Goal: Task Accomplishment & Management: Manage account settings

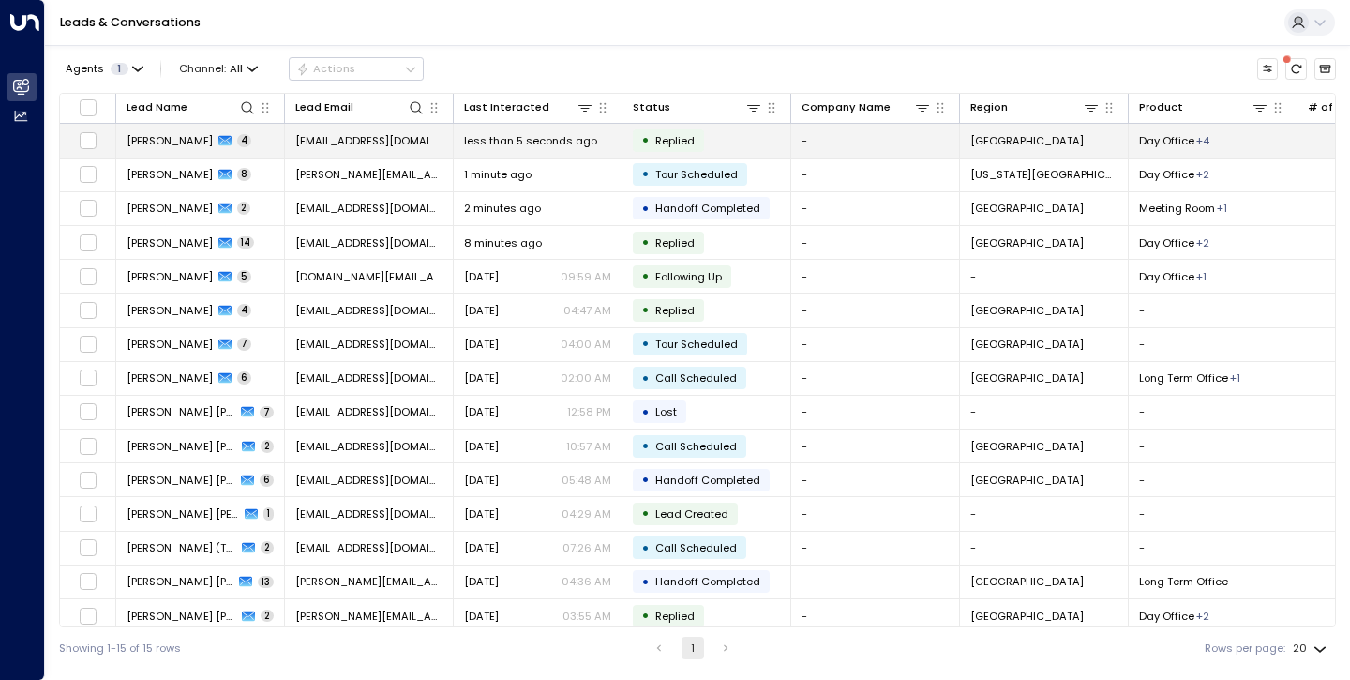
click at [163, 148] on td "Rhea Khanna 4" at bounding box center [200, 140] width 169 height 33
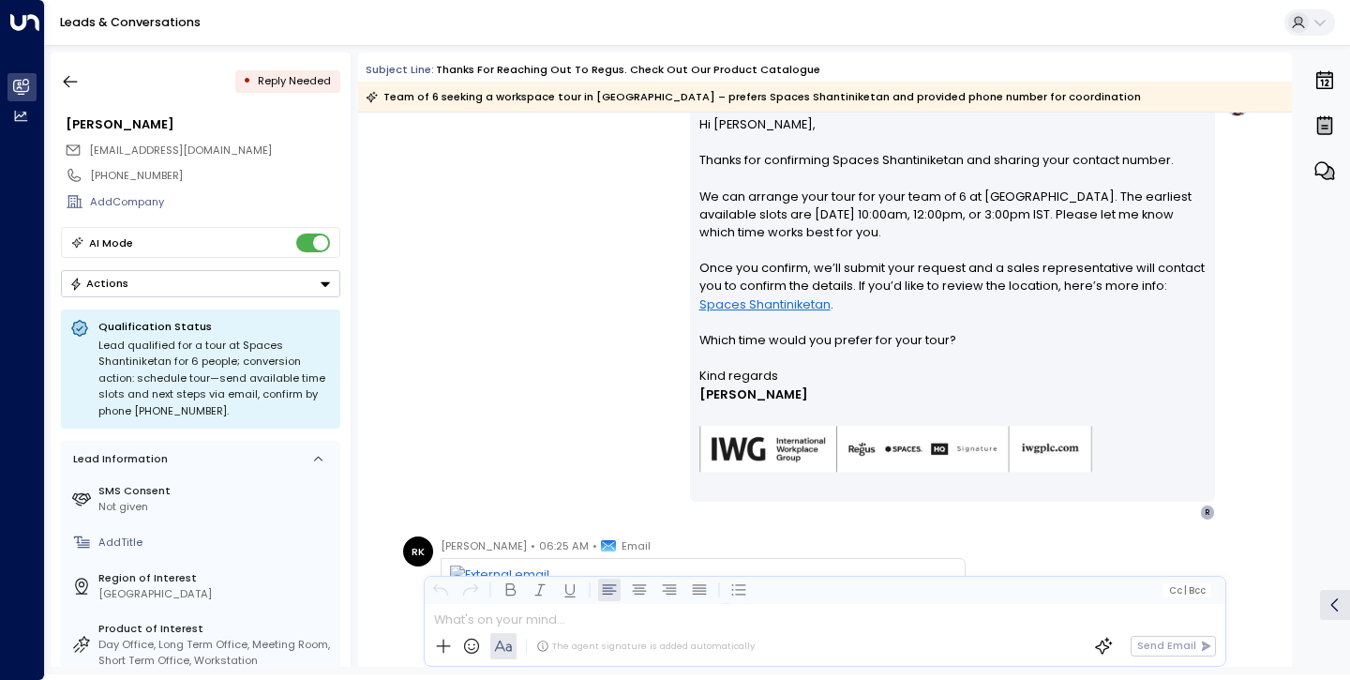
scroll to position [1208, 0]
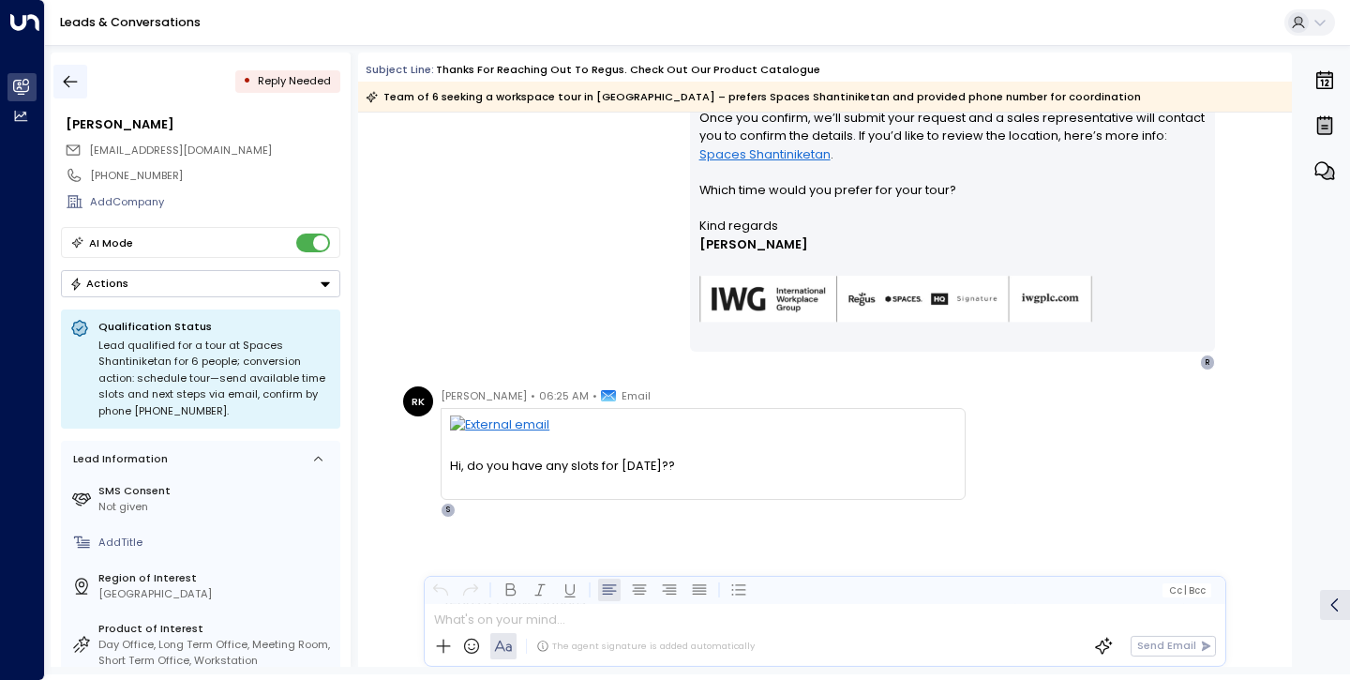
click at [68, 91] on button "button" at bounding box center [70, 82] width 34 height 34
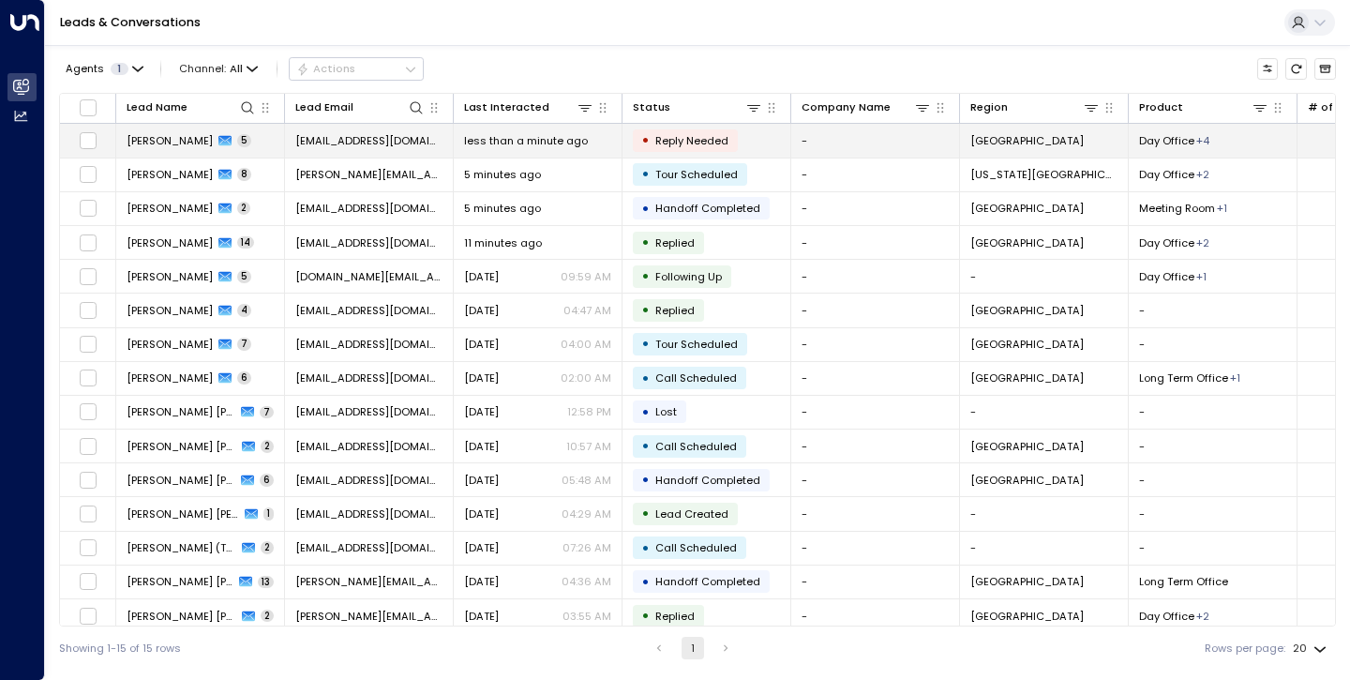
click at [158, 139] on span "[PERSON_NAME]" at bounding box center [170, 140] width 86 height 15
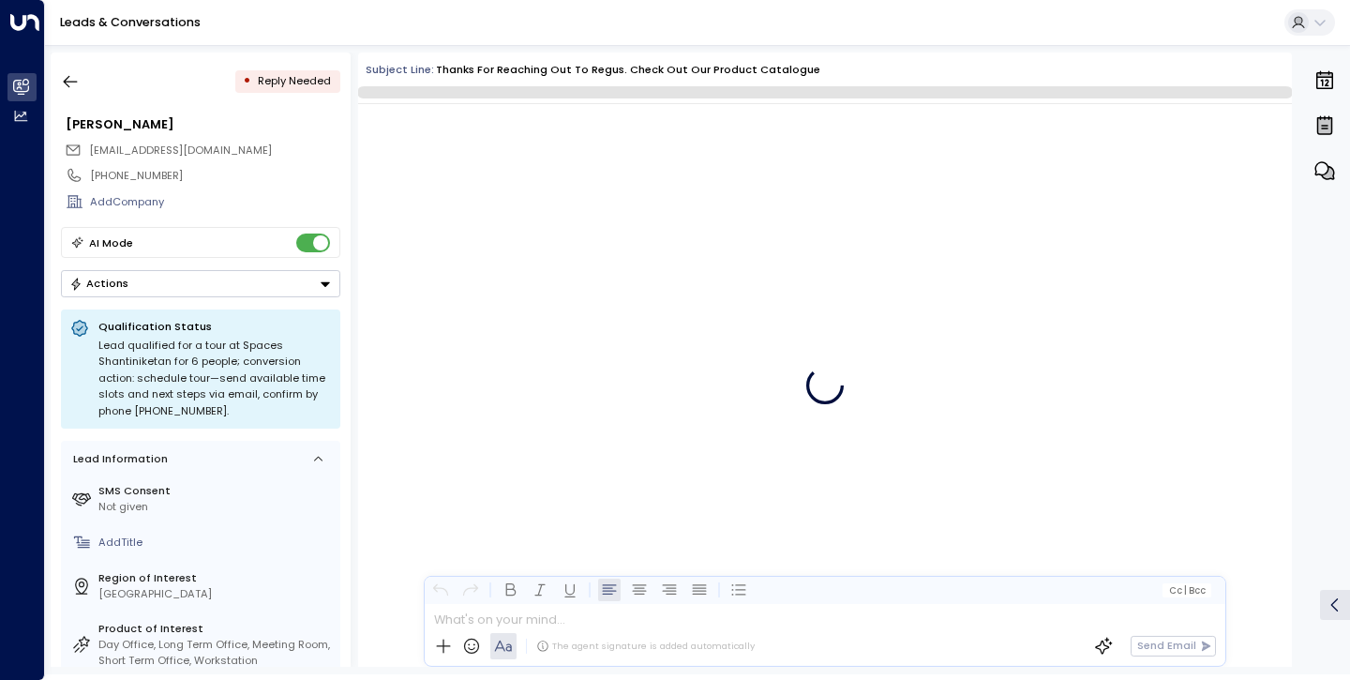
scroll to position [1208, 0]
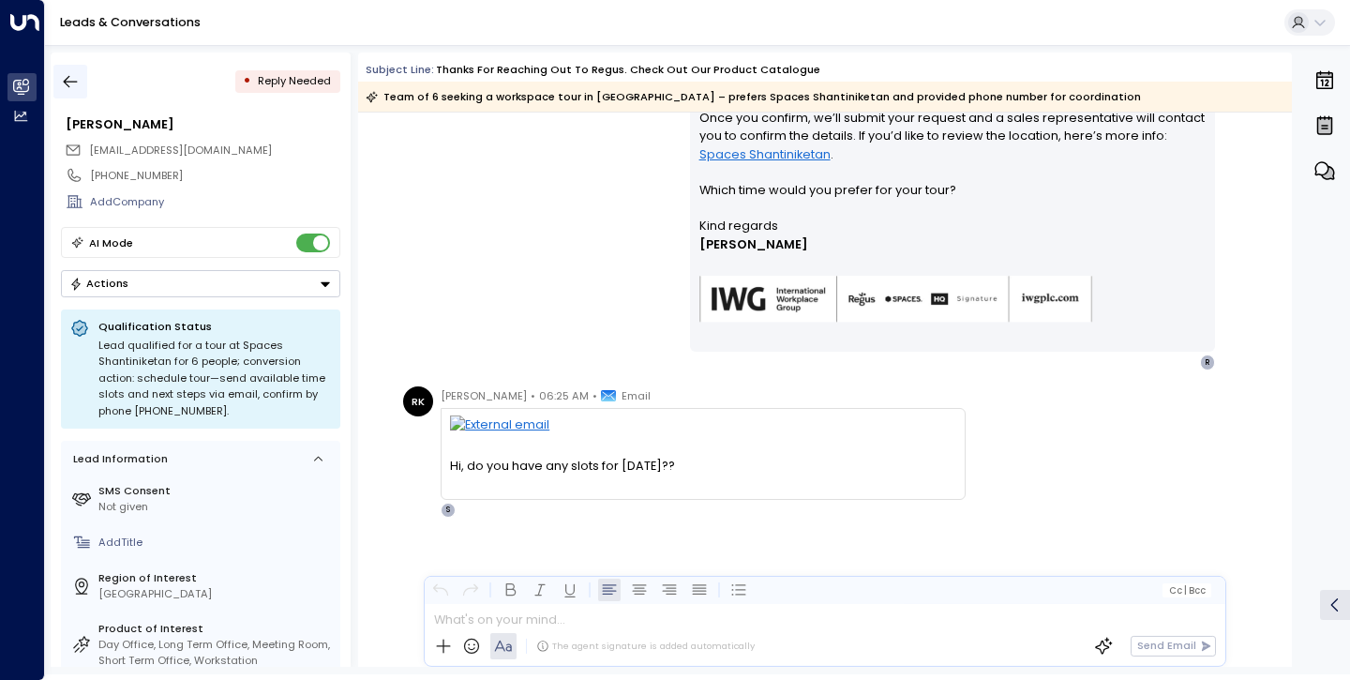
click at [65, 90] on icon "button" at bounding box center [70, 81] width 19 height 19
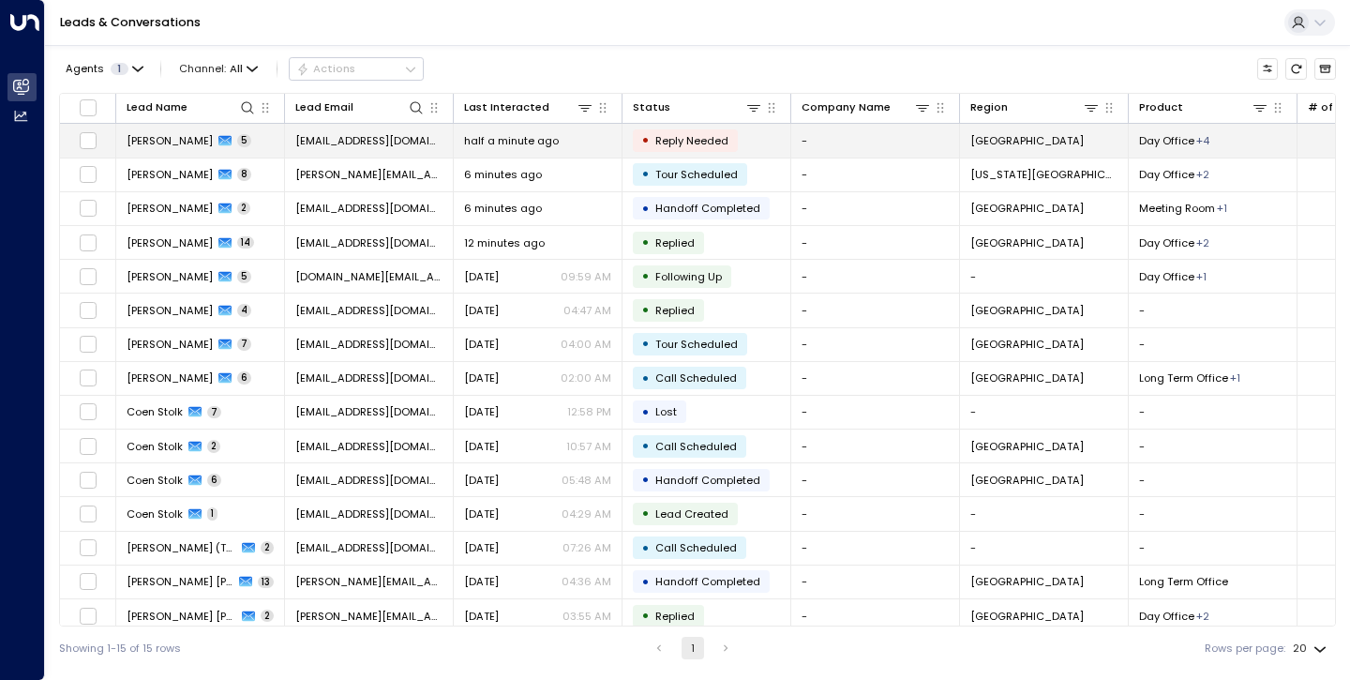
click at [187, 143] on span "Rhea Khanna" at bounding box center [170, 140] width 86 height 15
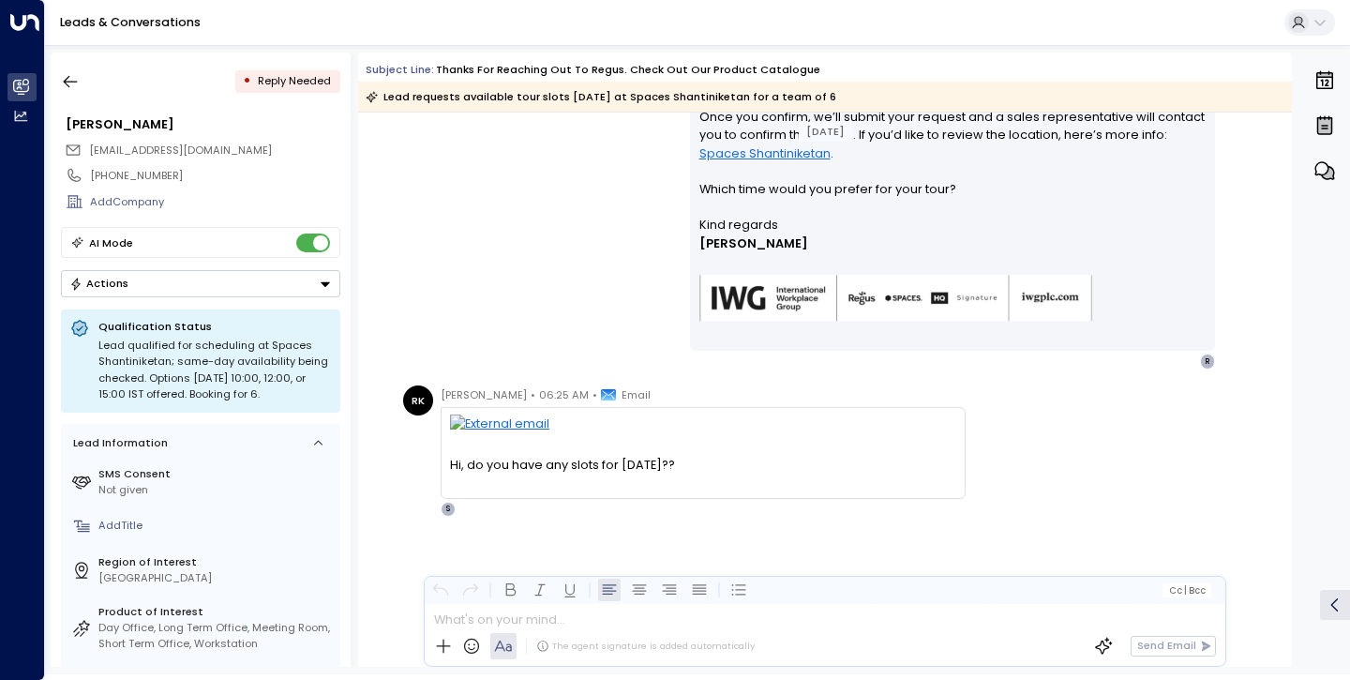
scroll to position [1208, 0]
click at [62, 76] on icon "button" at bounding box center [70, 81] width 19 height 19
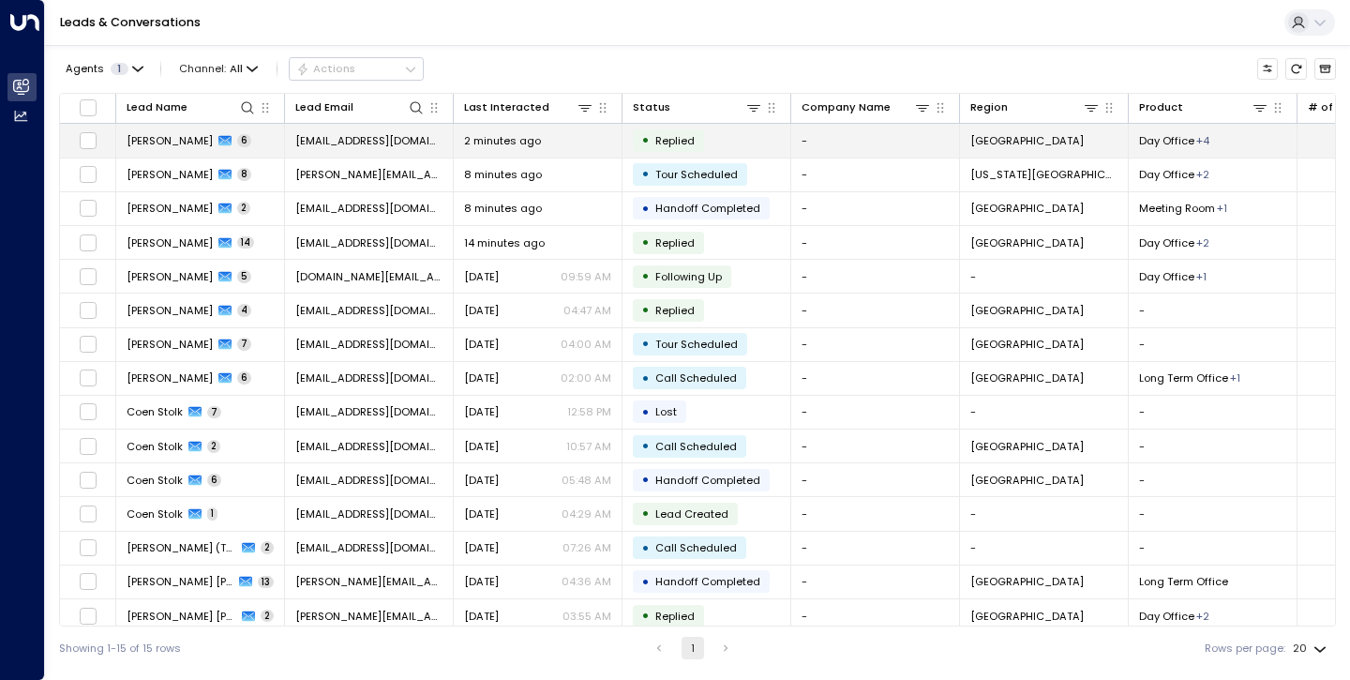
click at [185, 146] on span "[PERSON_NAME]" at bounding box center [170, 140] width 86 height 15
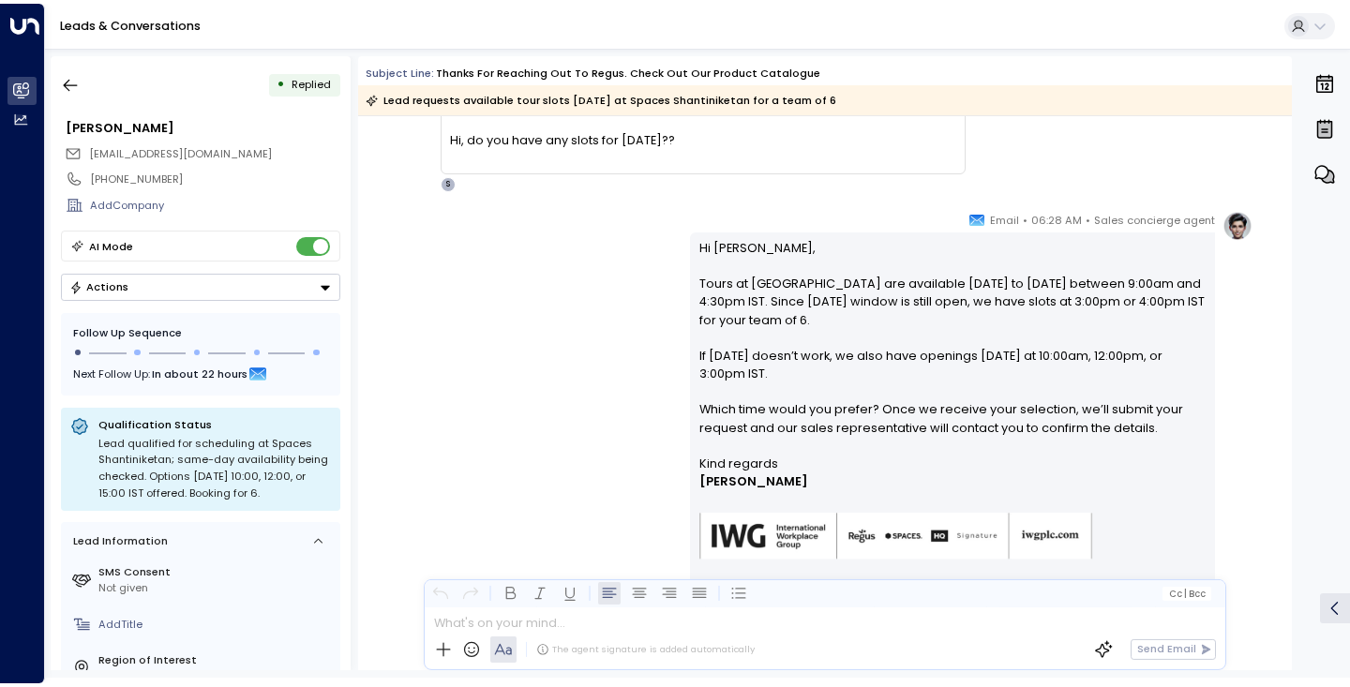
scroll to position [1621, 0]
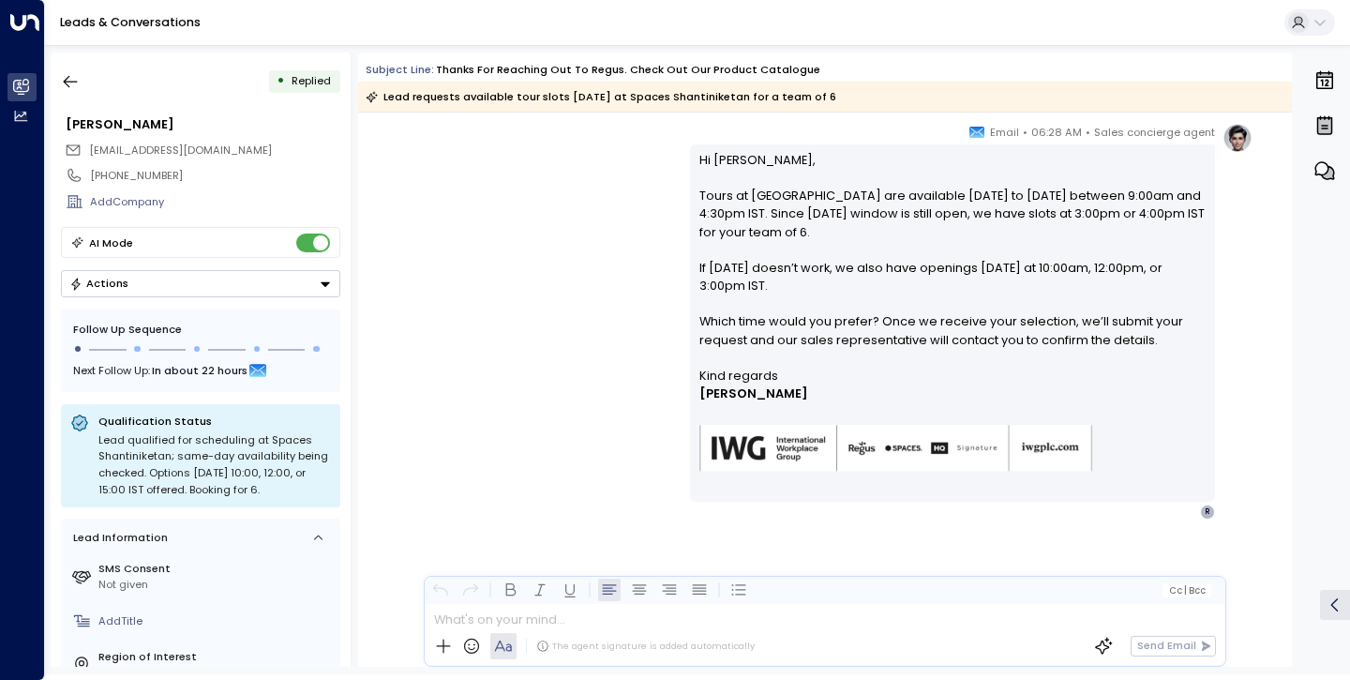
click at [957, 4] on div "Leads & Conversations" at bounding box center [697, 23] width 1305 height 46
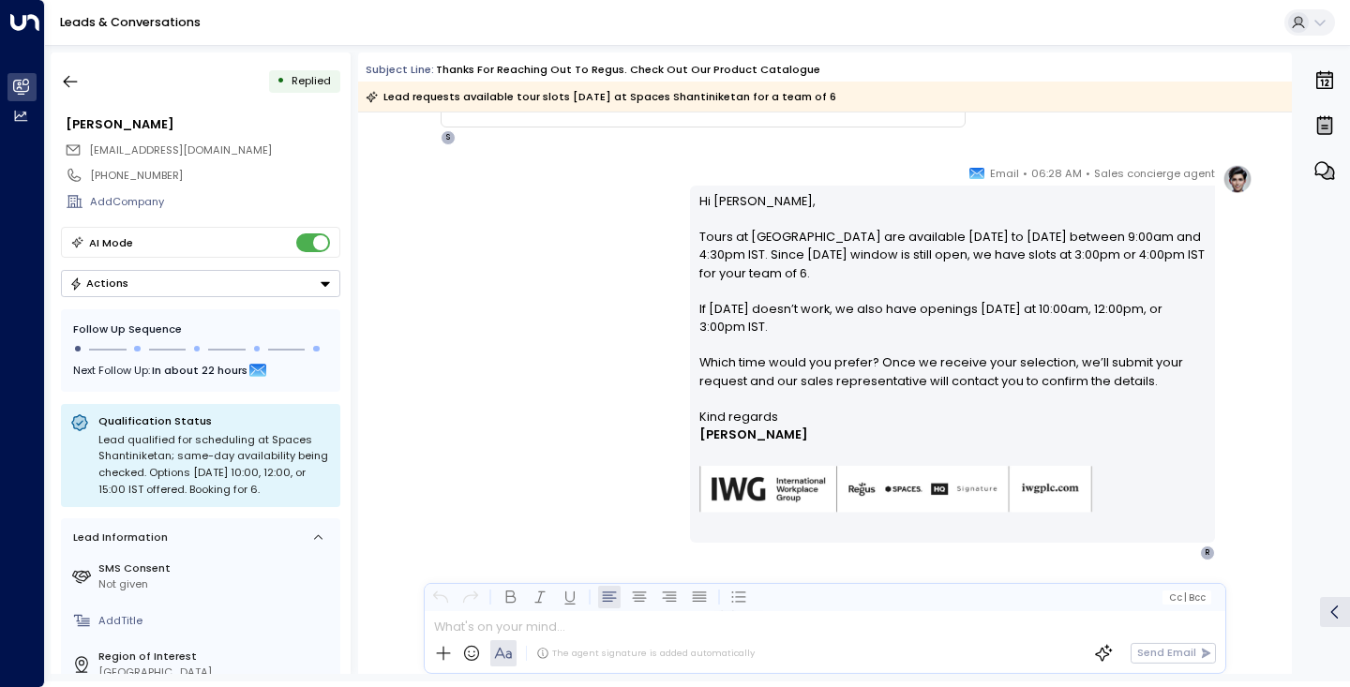
scroll to position [1584, 0]
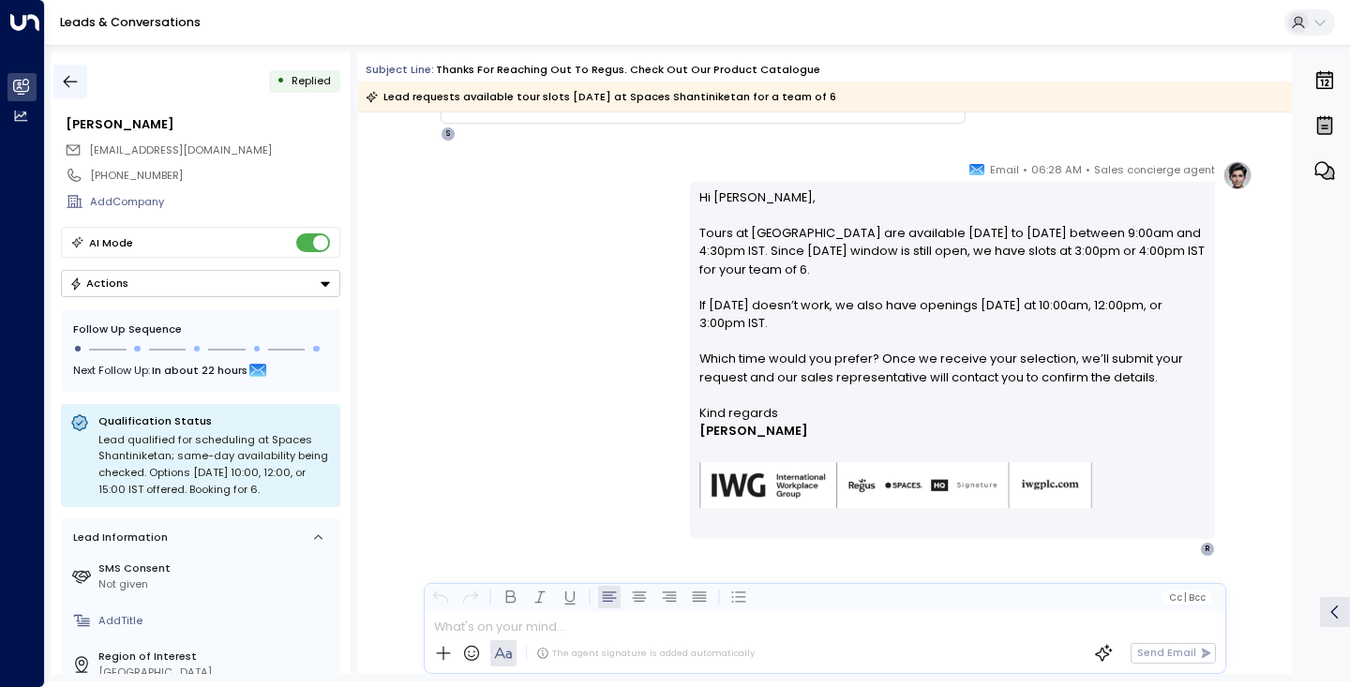
click at [71, 74] on icon "button" at bounding box center [70, 81] width 19 height 19
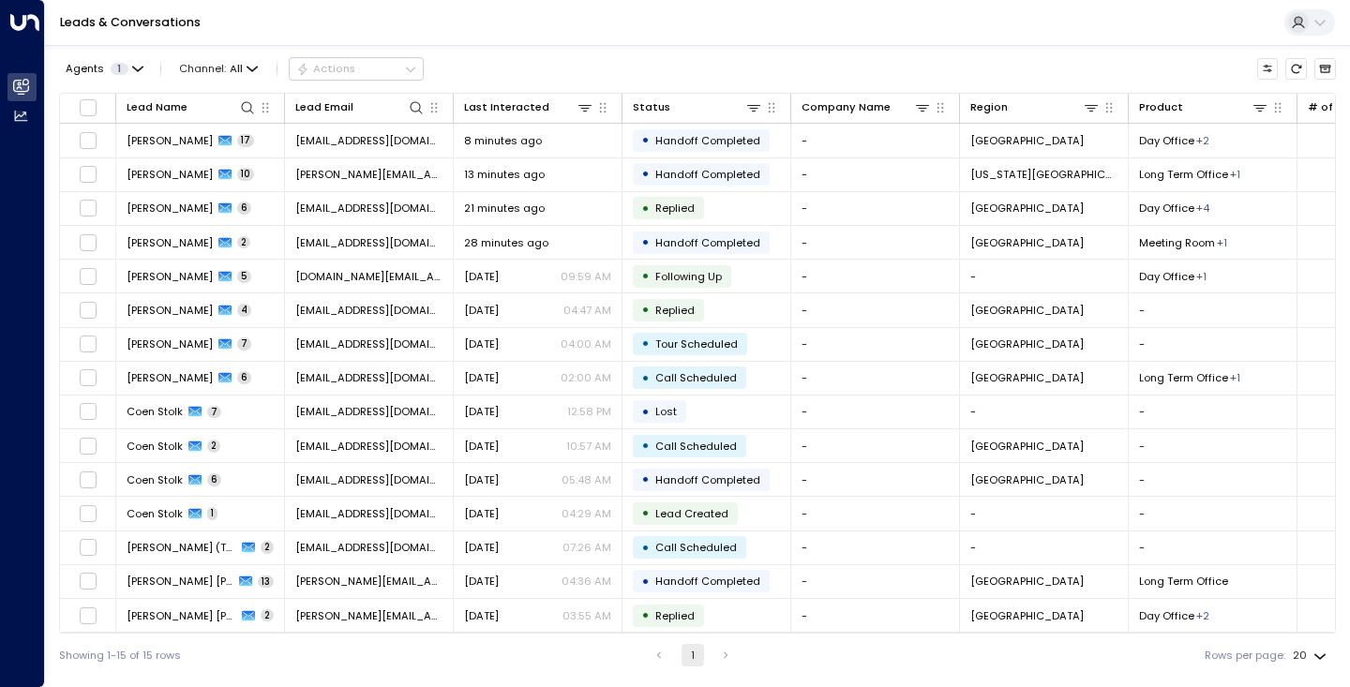
click at [1014, 3] on div "Leads & Conversations" at bounding box center [697, 23] width 1305 height 46
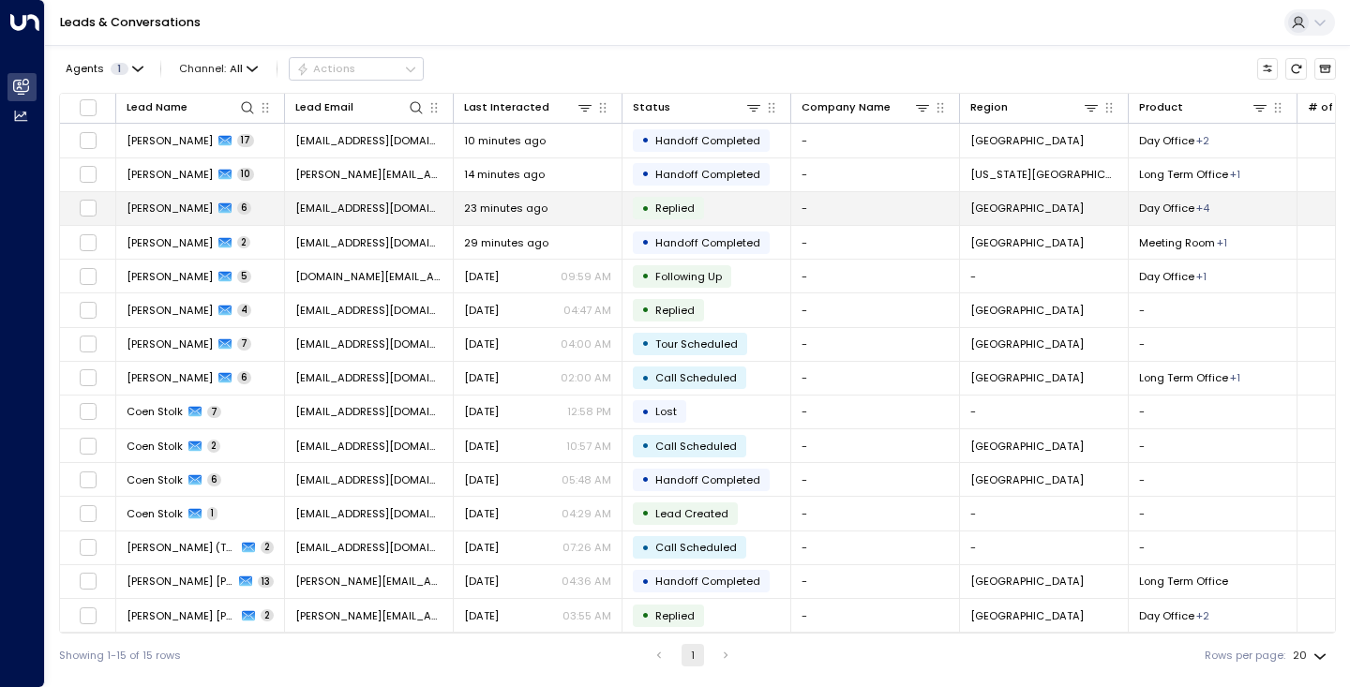
click at [165, 203] on span "[PERSON_NAME]" at bounding box center [170, 208] width 86 height 15
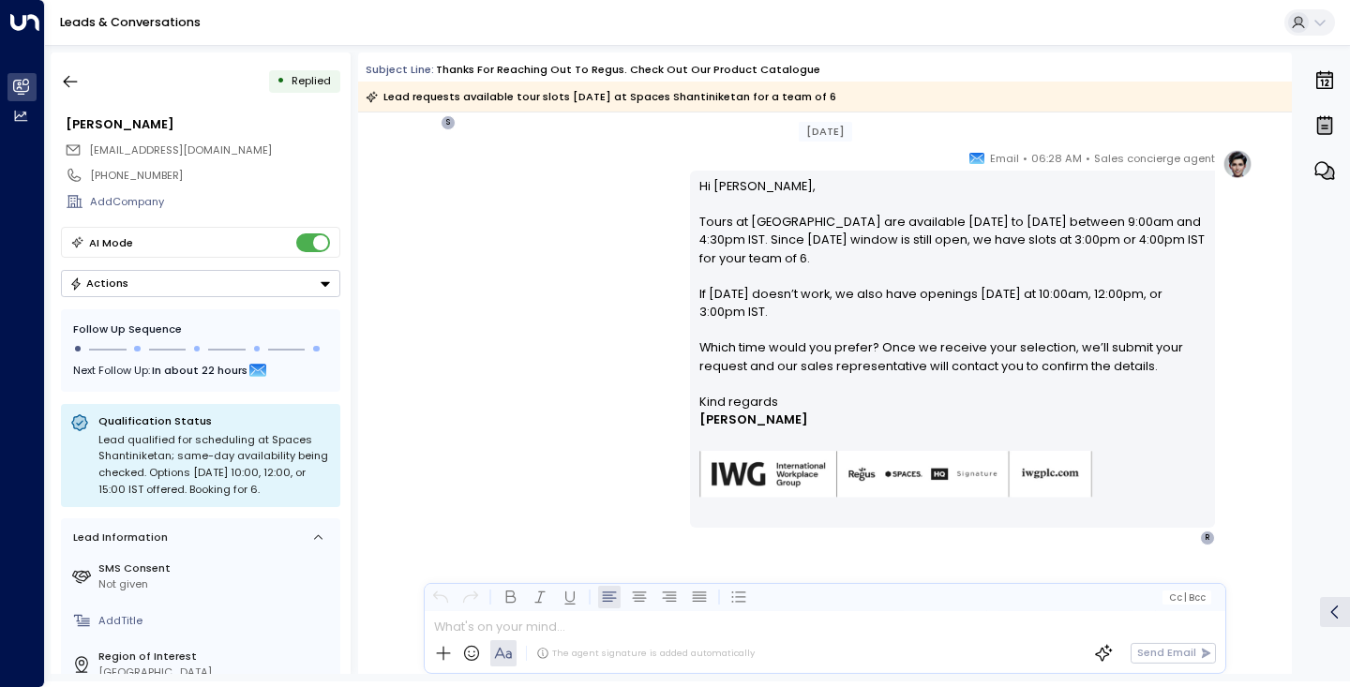
scroll to position [1614, 0]
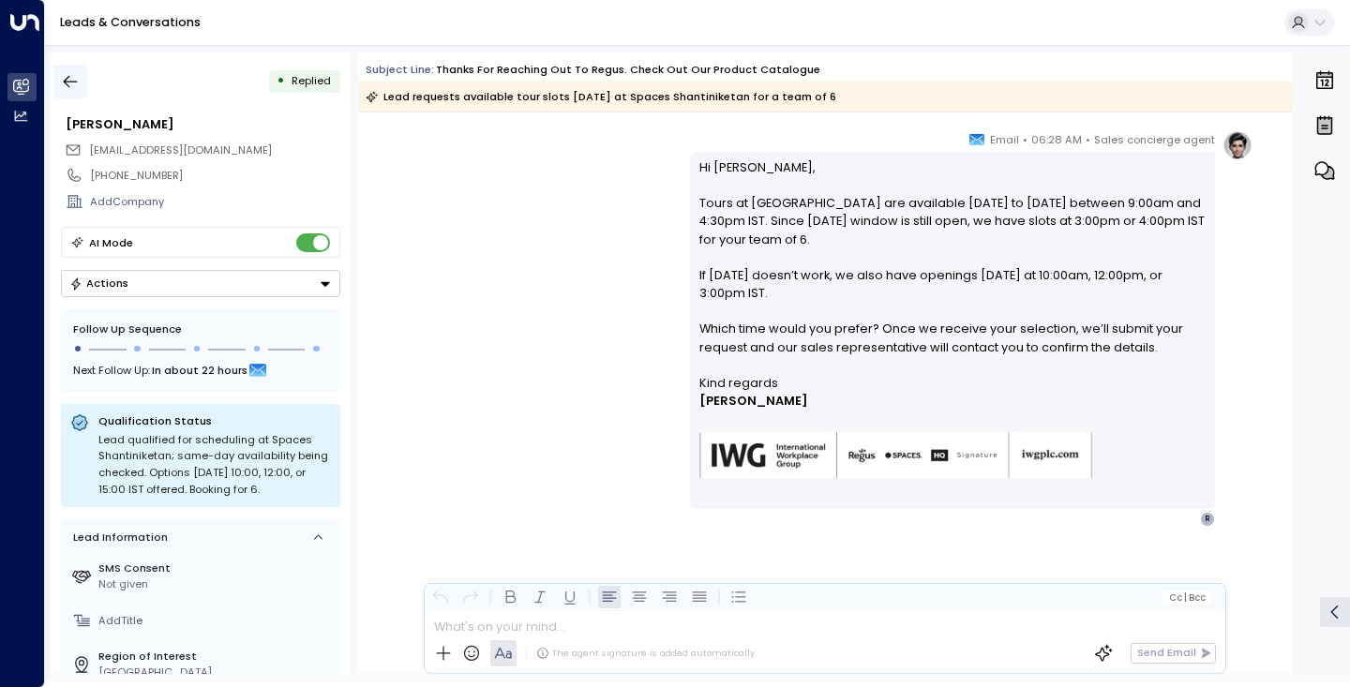
click at [63, 90] on icon "button" at bounding box center [70, 81] width 19 height 19
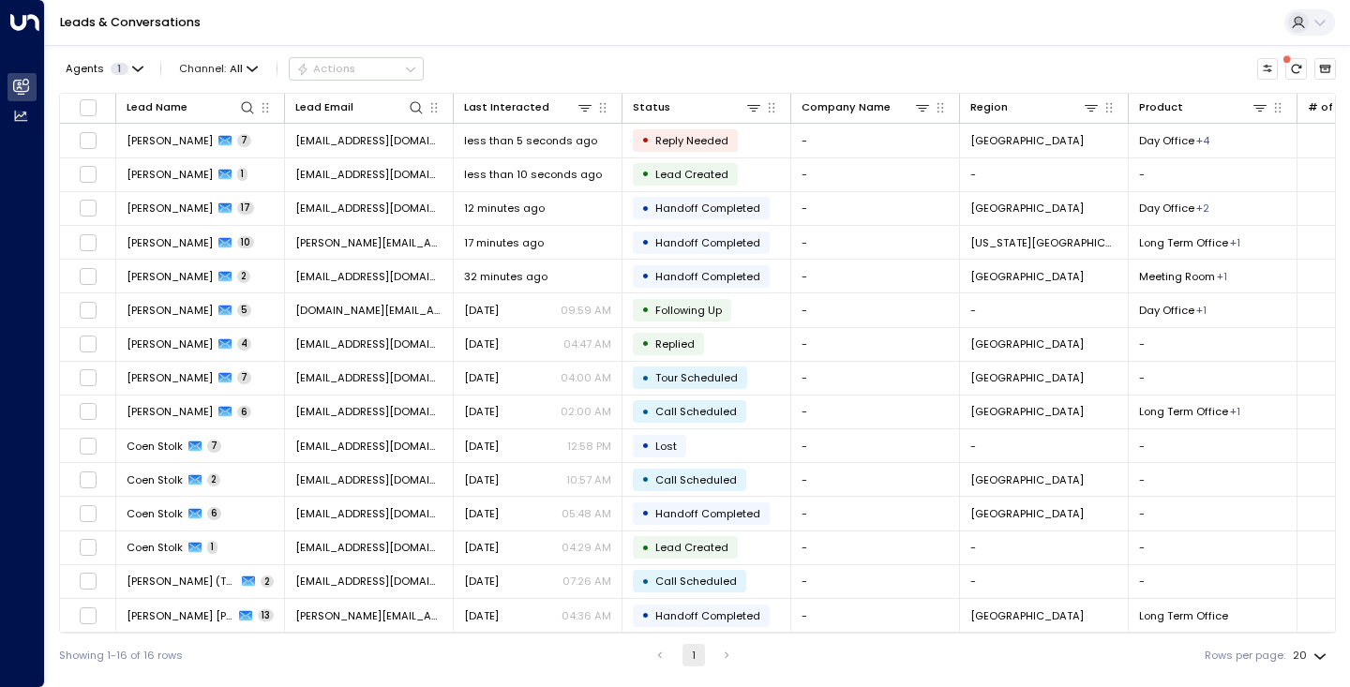
click at [995, 0] on div "Leads & Conversations" at bounding box center [697, 23] width 1305 height 46
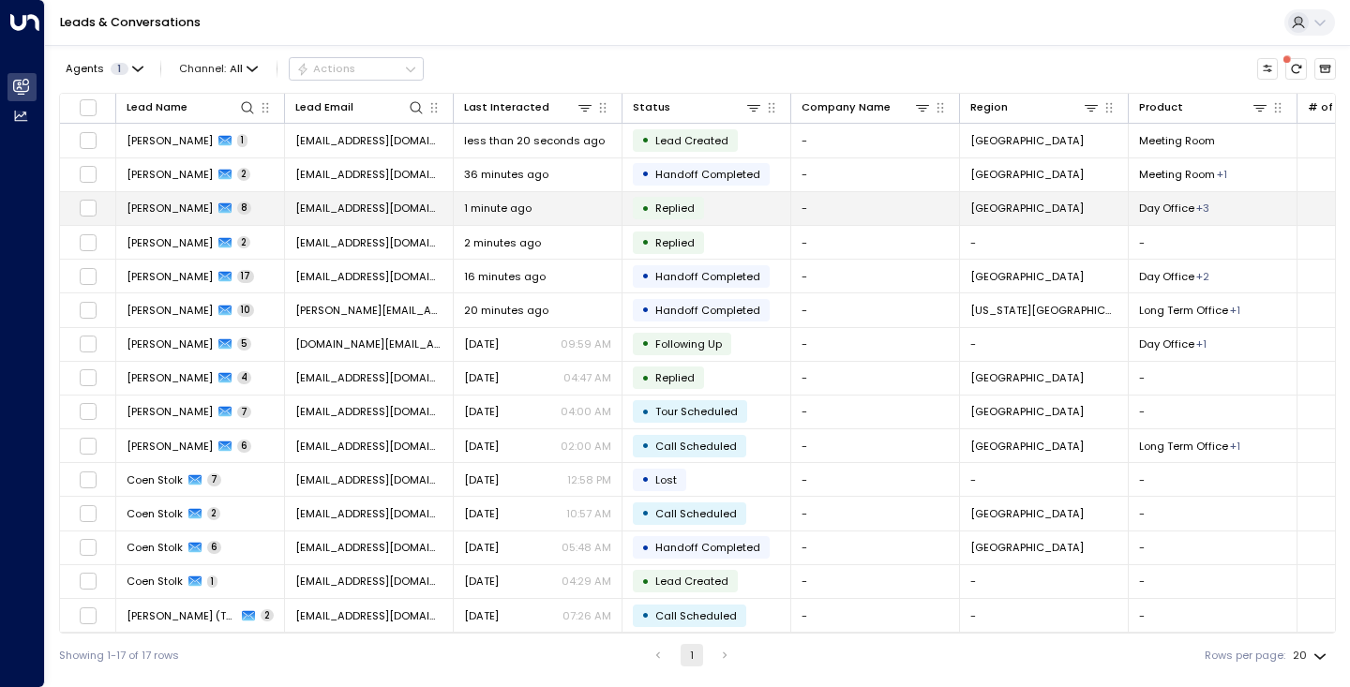
click at [173, 213] on span "[PERSON_NAME]" at bounding box center [170, 208] width 86 height 15
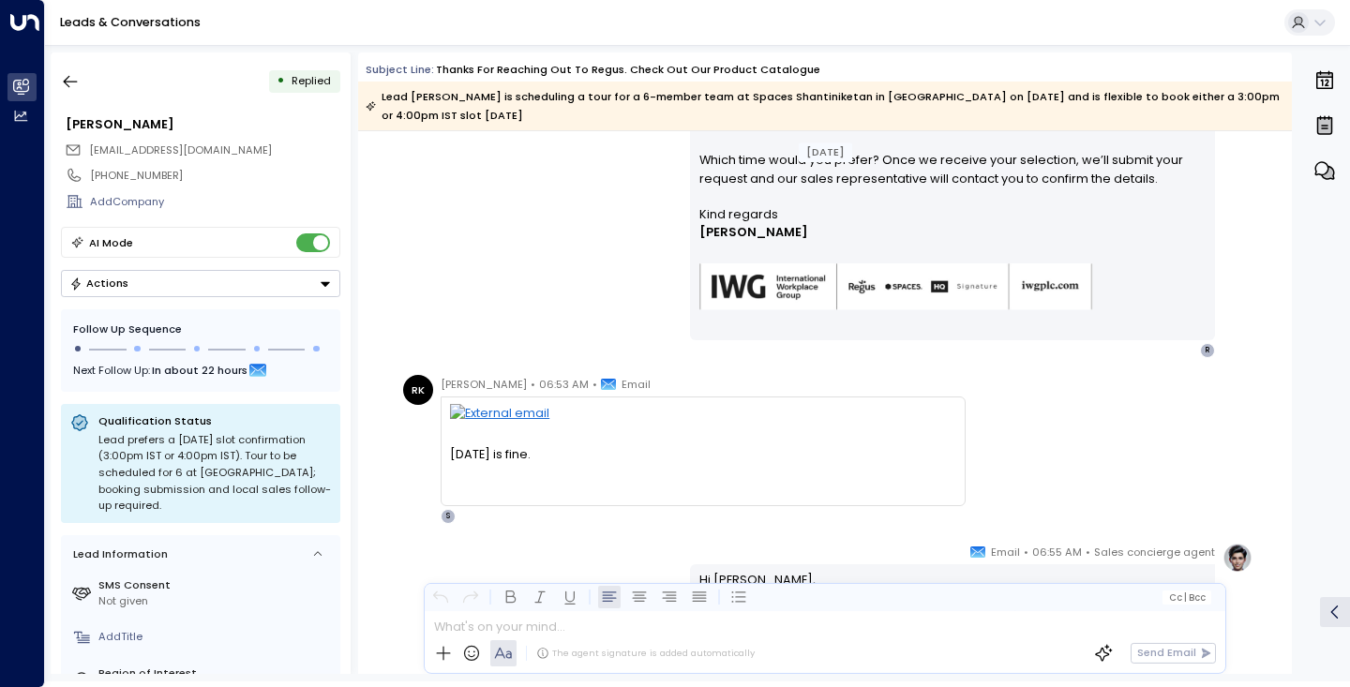
scroll to position [1570, 0]
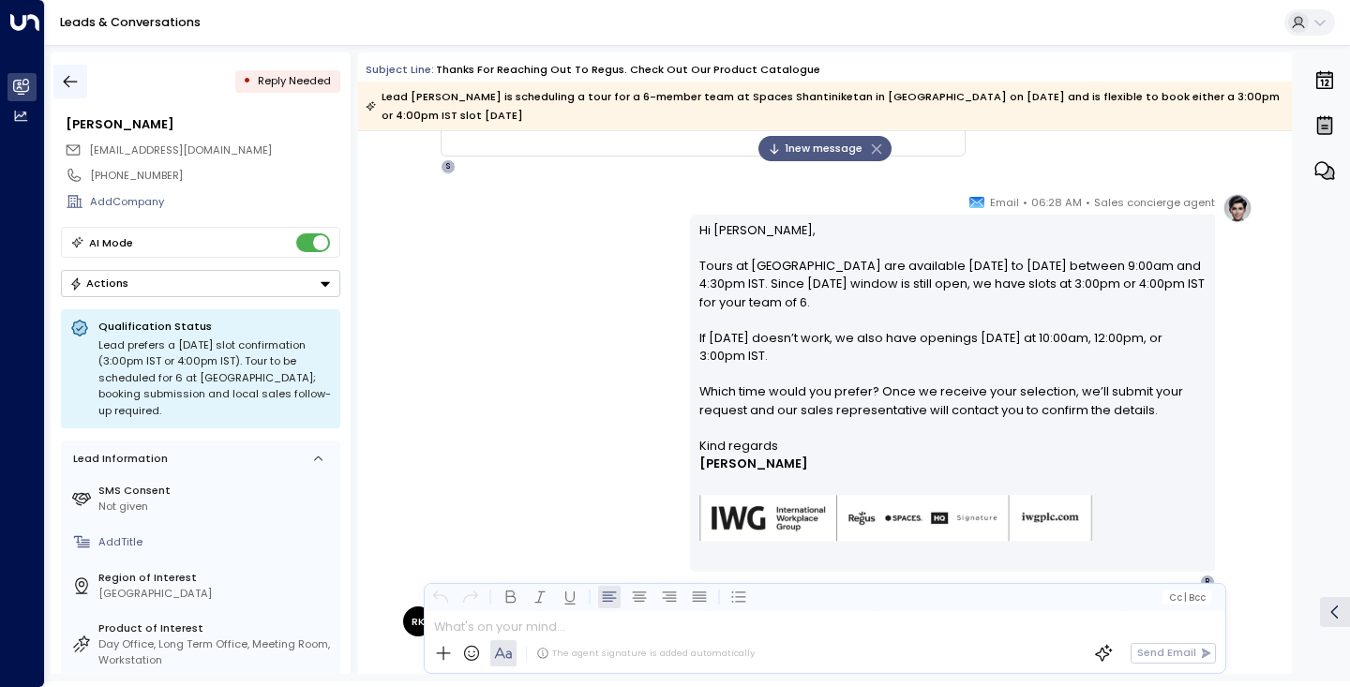
click at [68, 81] on icon "button" at bounding box center [70, 81] width 19 height 19
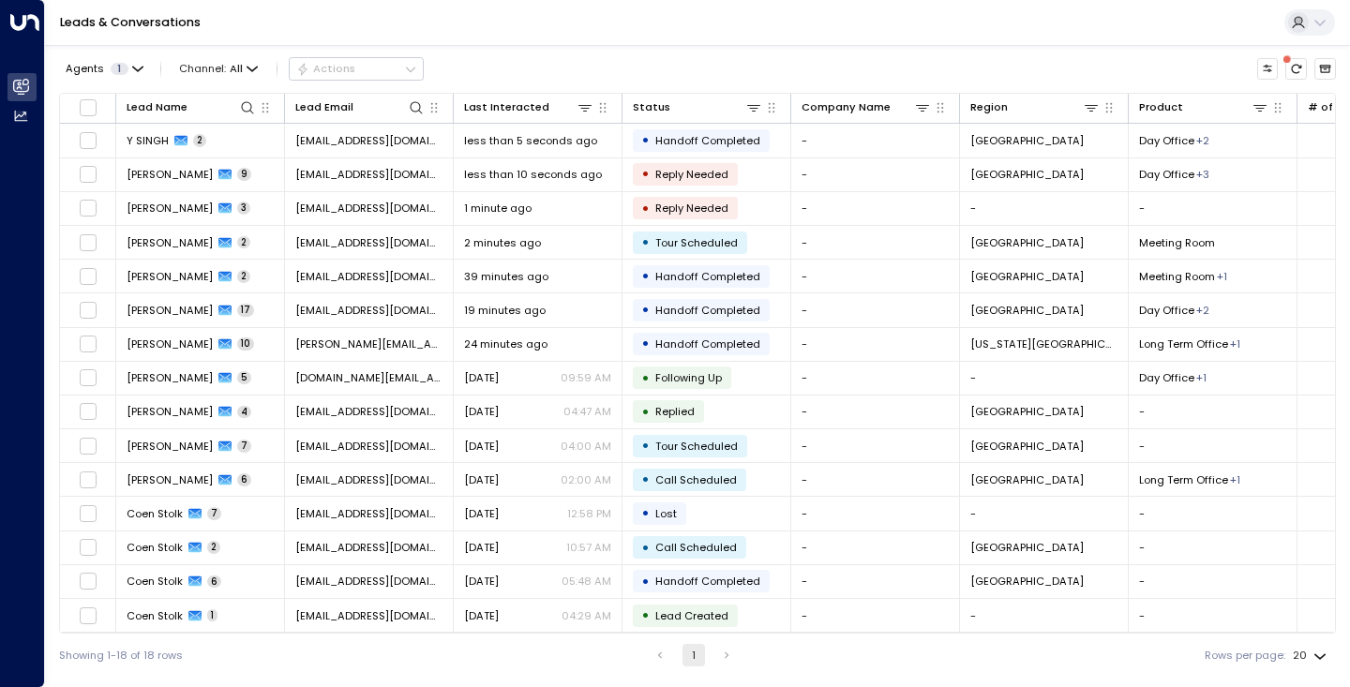
click at [939, 32] on div "Leads & Conversations" at bounding box center [697, 23] width 1305 height 46
